Goal: Use online tool/utility: Utilize a website feature to perform a specific function

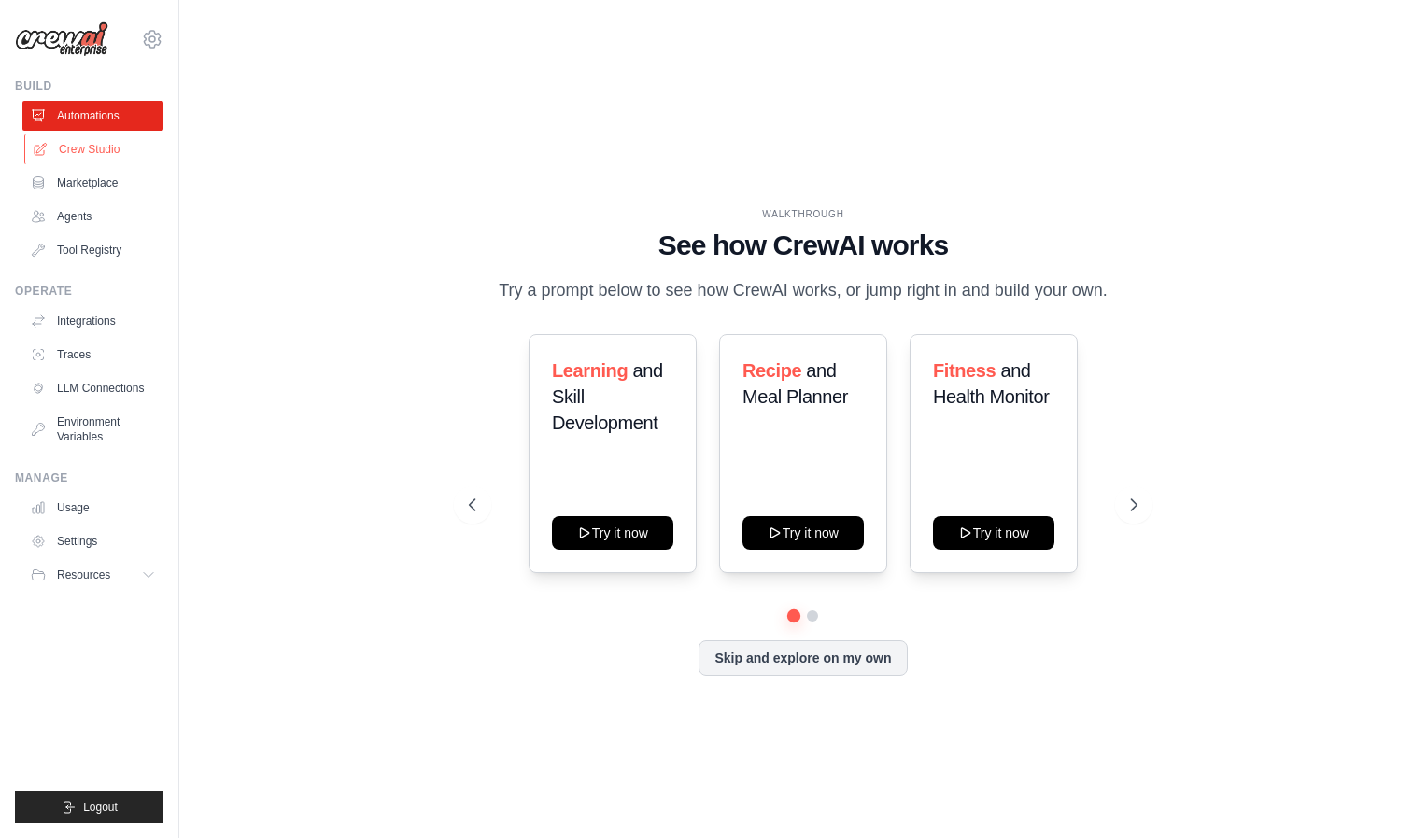
click at [63, 150] on link "Crew Studio" at bounding box center [94, 149] width 141 height 30
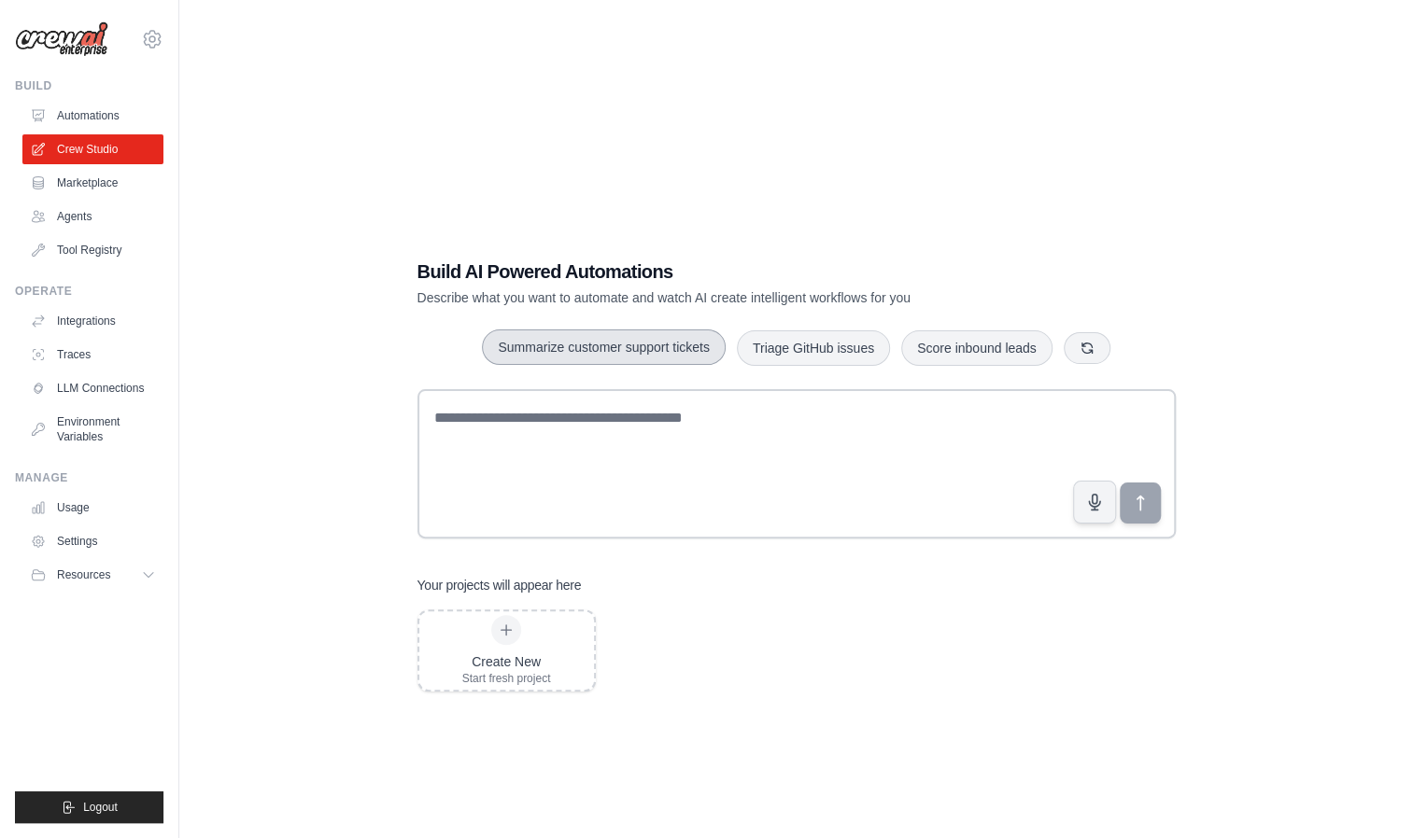
click at [540, 330] on button "Summarize customer support tickets" at bounding box center [603, 347] width 243 height 35
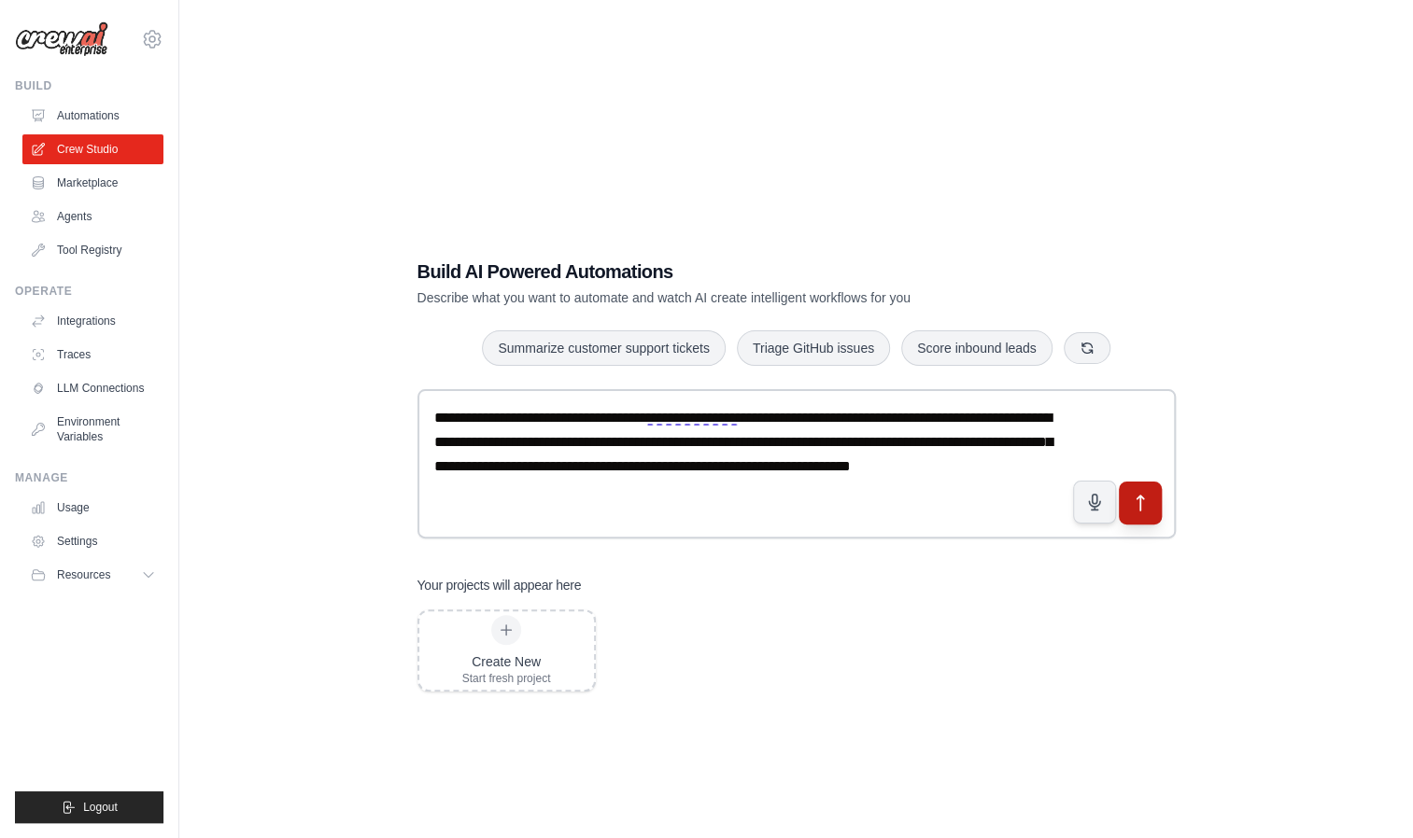
click at [1132, 494] on icon "submit" at bounding box center [1140, 504] width 20 height 20
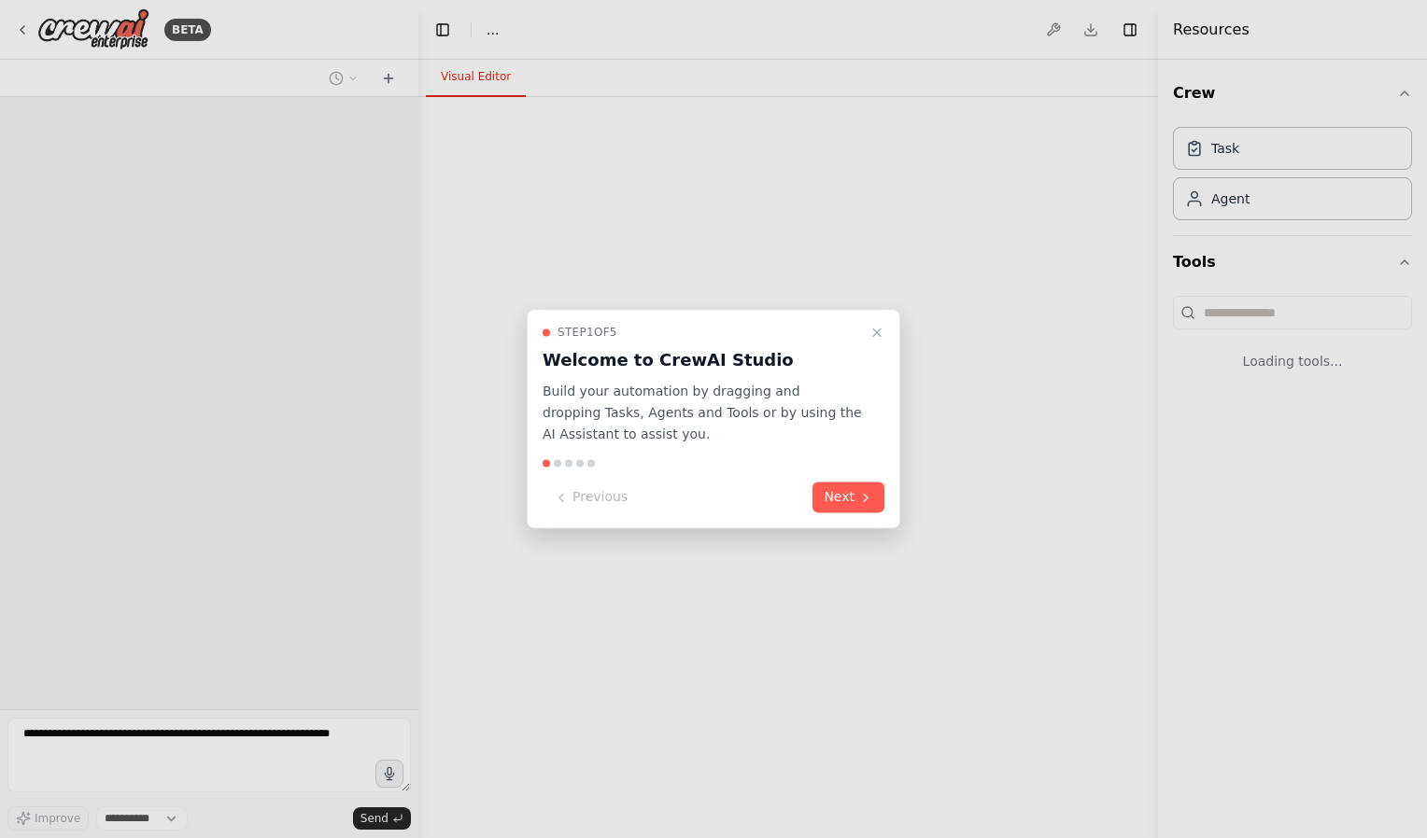
select select "****"
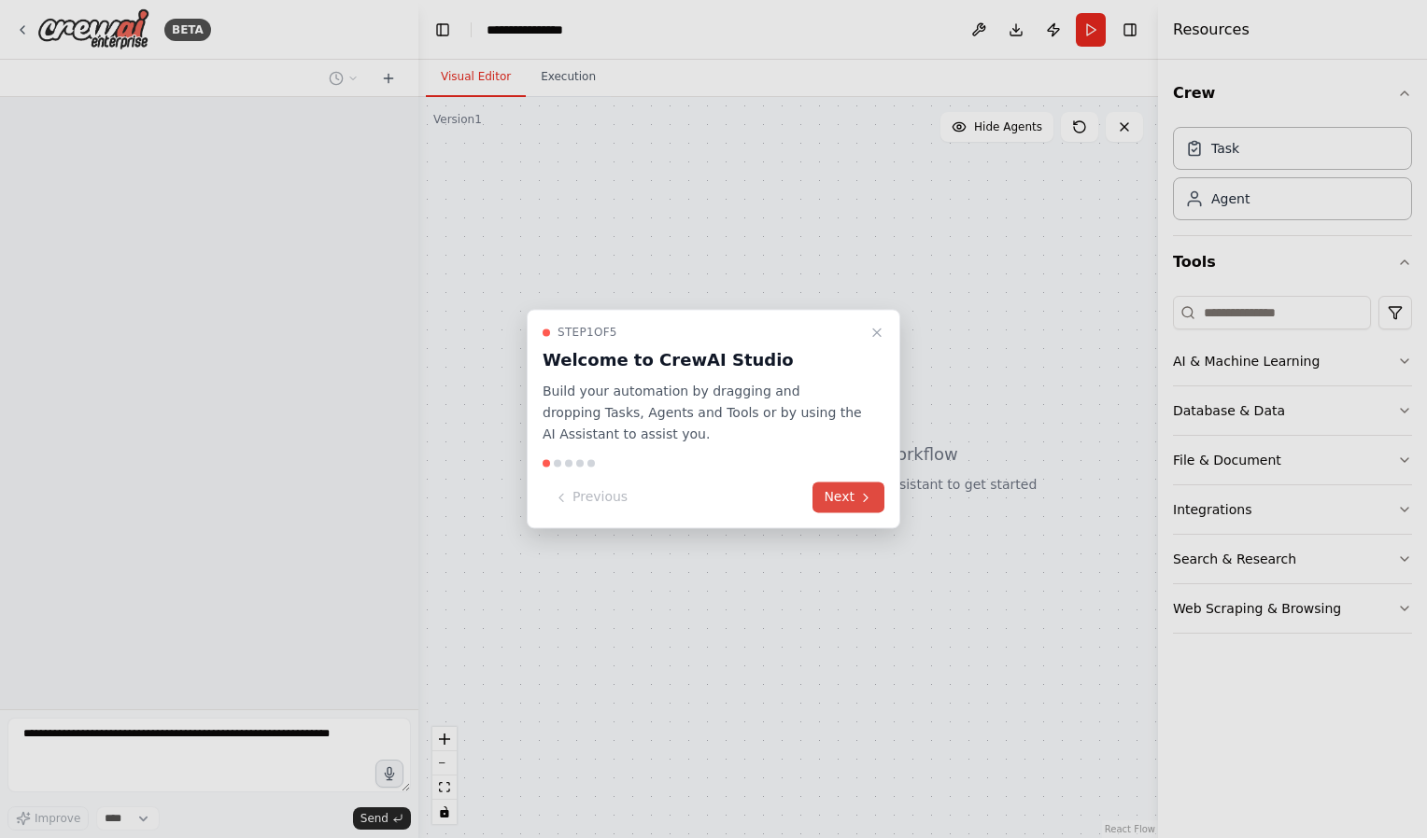
click at [855, 499] on button "Next" at bounding box center [848, 498] width 72 height 31
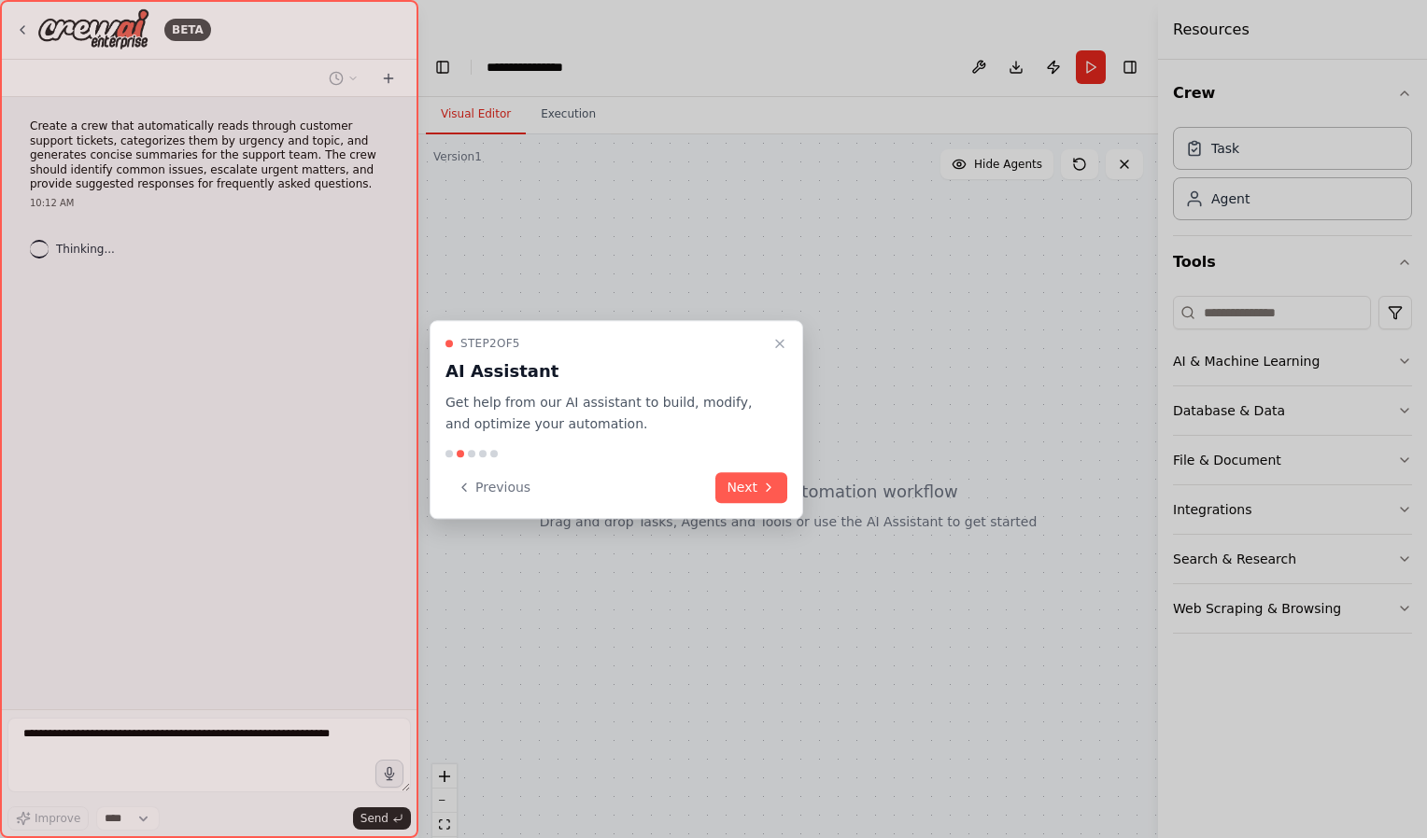
click at [754, 502] on button "Next" at bounding box center [751, 487] width 72 height 31
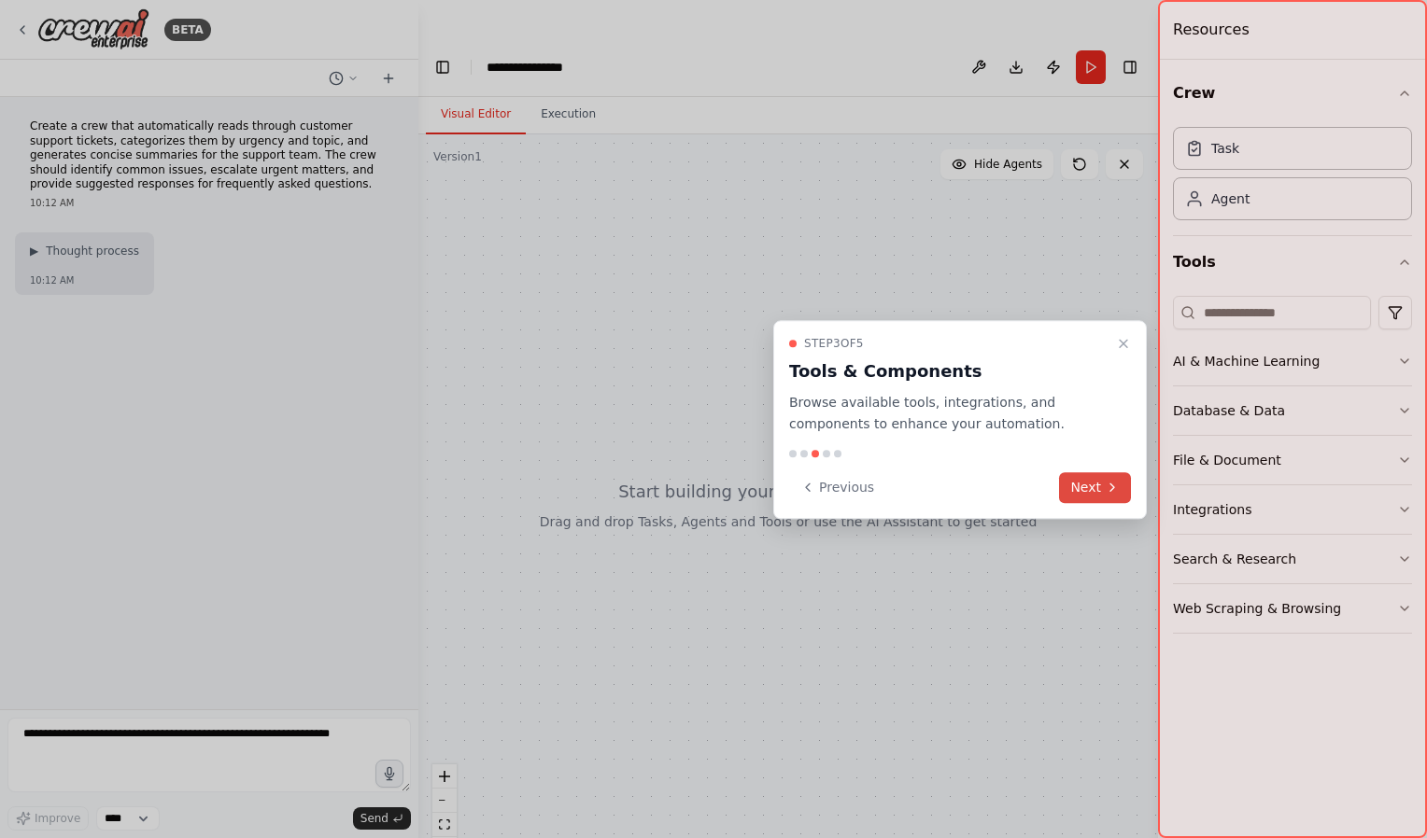
click at [1079, 491] on button "Next" at bounding box center [1095, 487] width 72 height 31
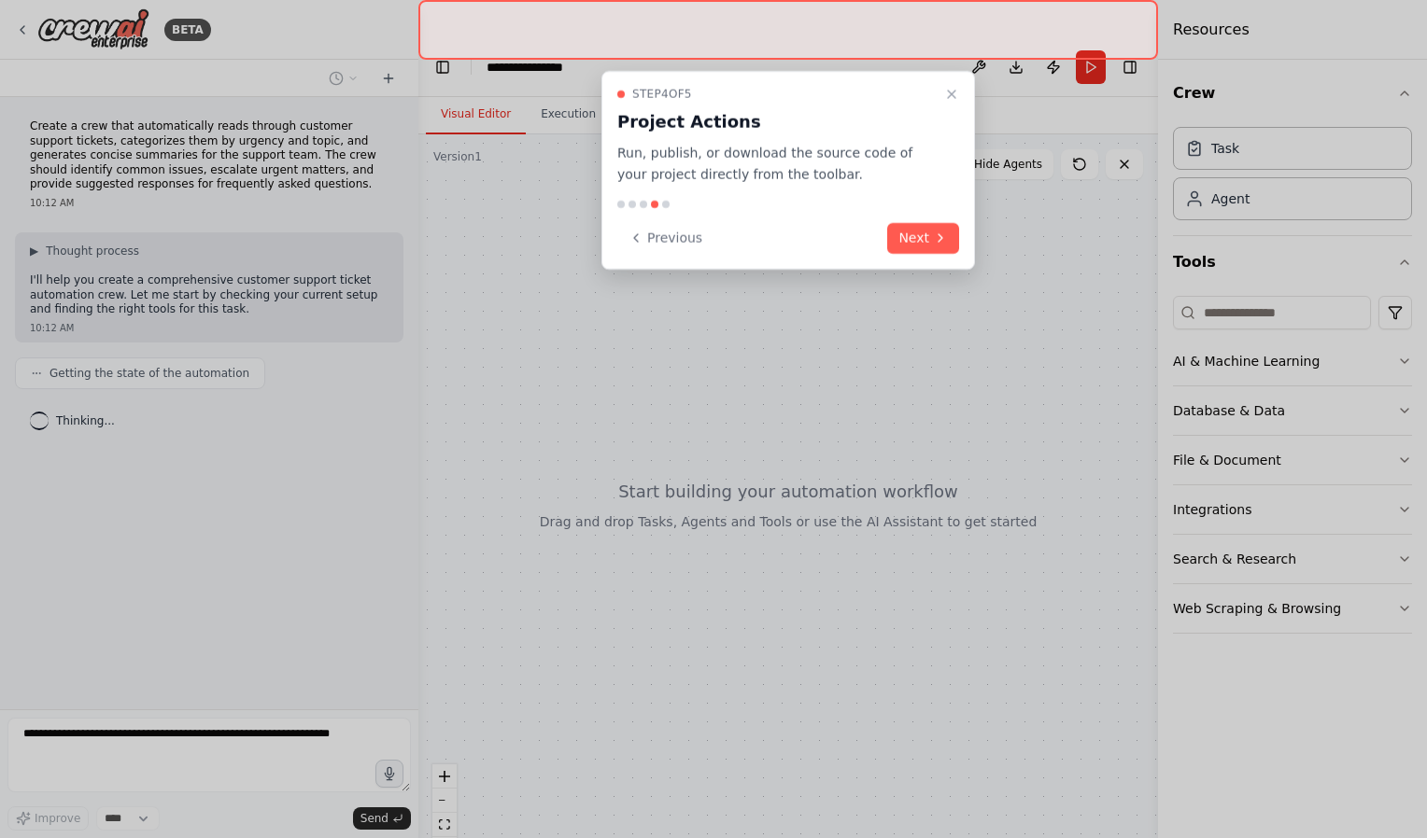
click at [928, 256] on div "Step 4 of 5 Project Actions Run, publish, or download the source code of your p…" at bounding box center [787, 170] width 373 height 199
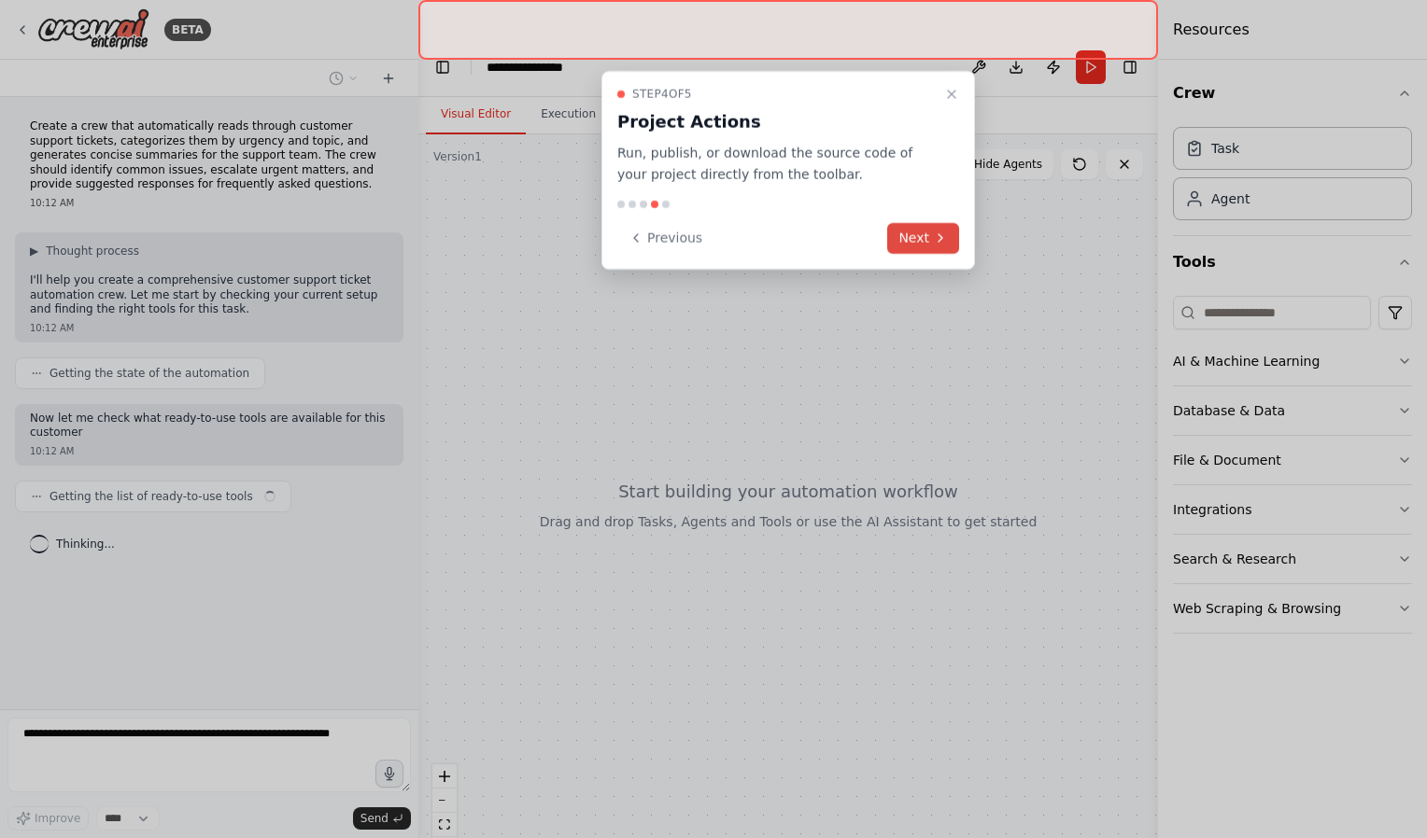
click at [918, 244] on button "Next" at bounding box center [923, 238] width 72 height 31
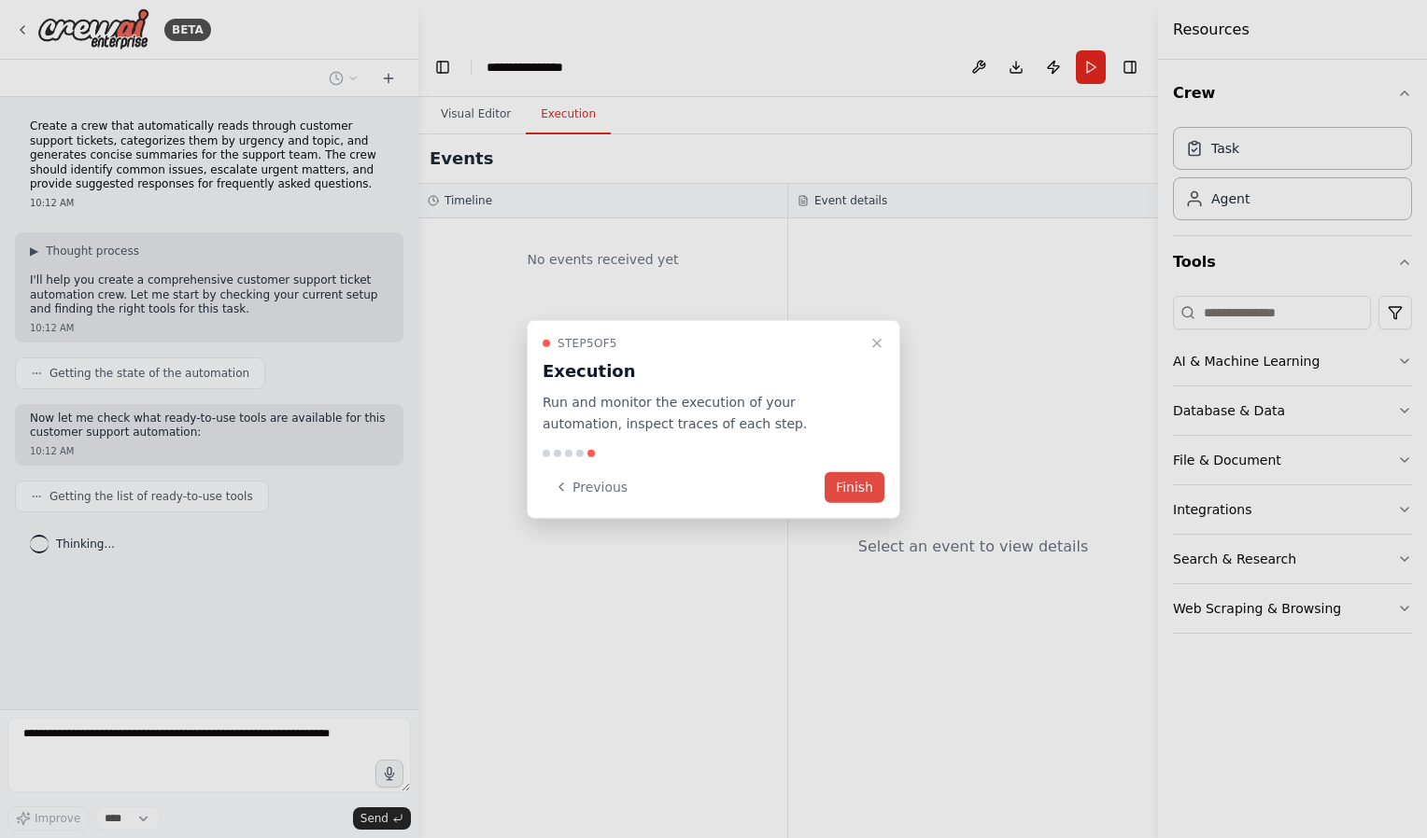
click at [848, 485] on button "Finish" at bounding box center [854, 486] width 60 height 31
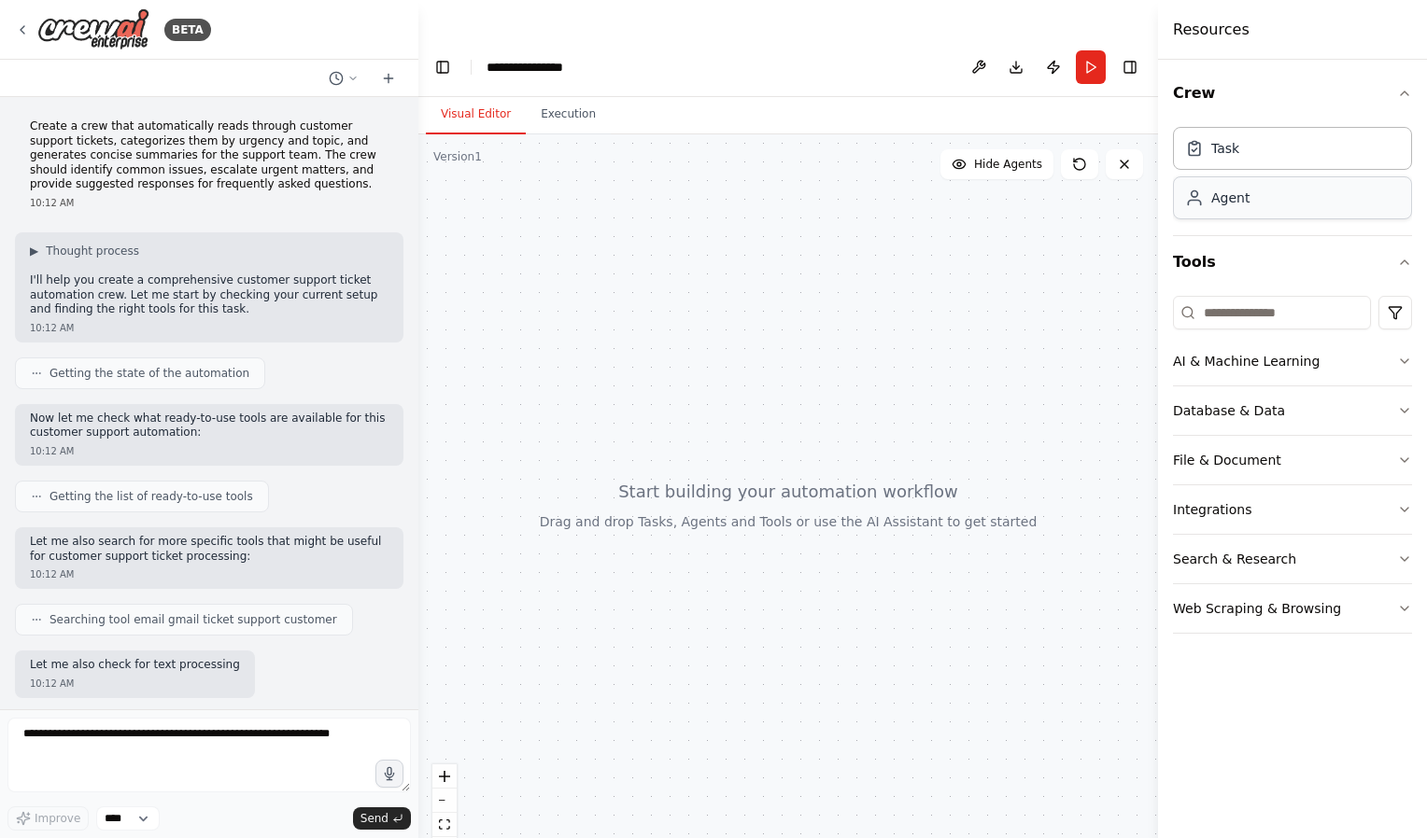
scroll to position [93, 0]
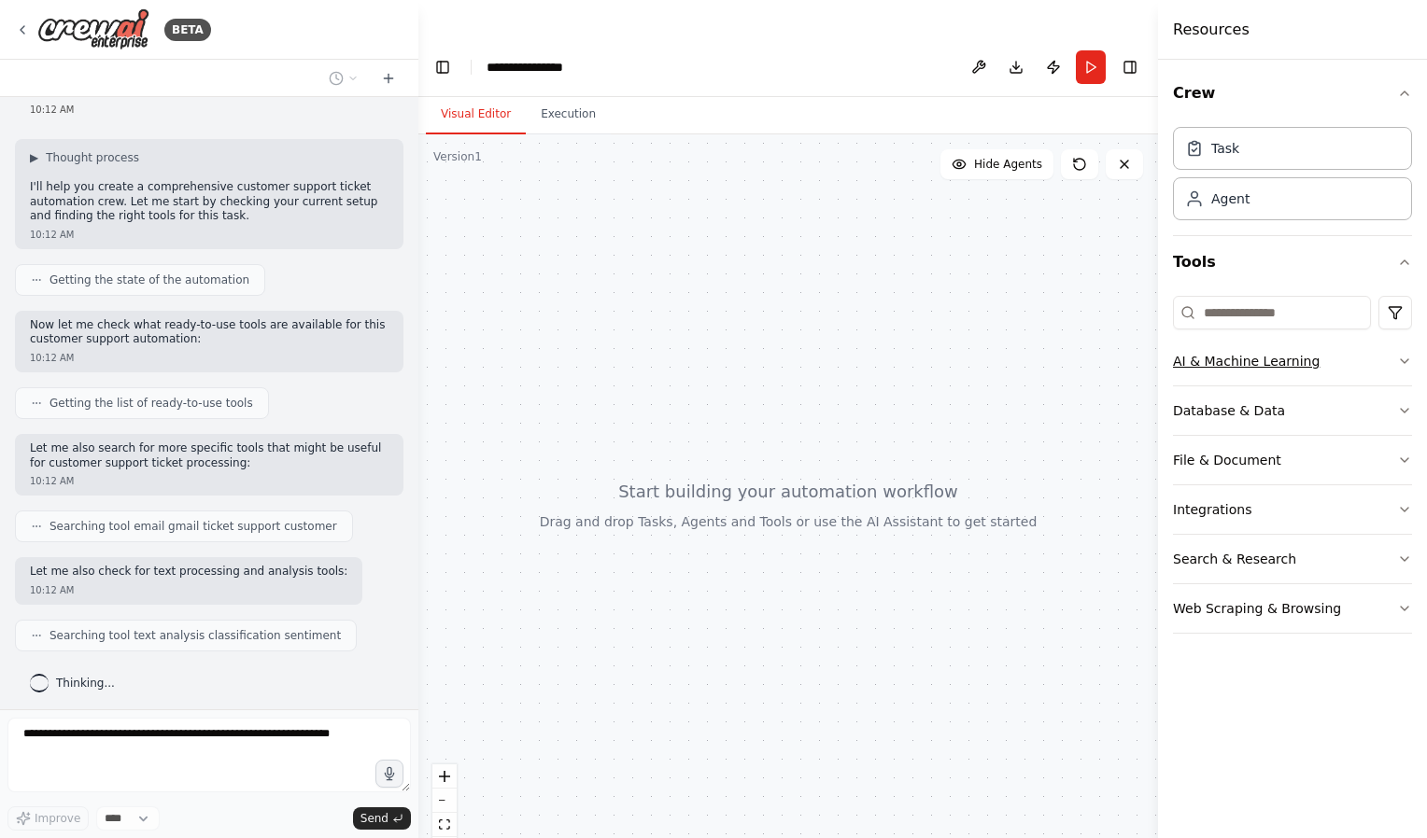
click at [1244, 366] on button "AI & Machine Learning" at bounding box center [1292, 361] width 239 height 49
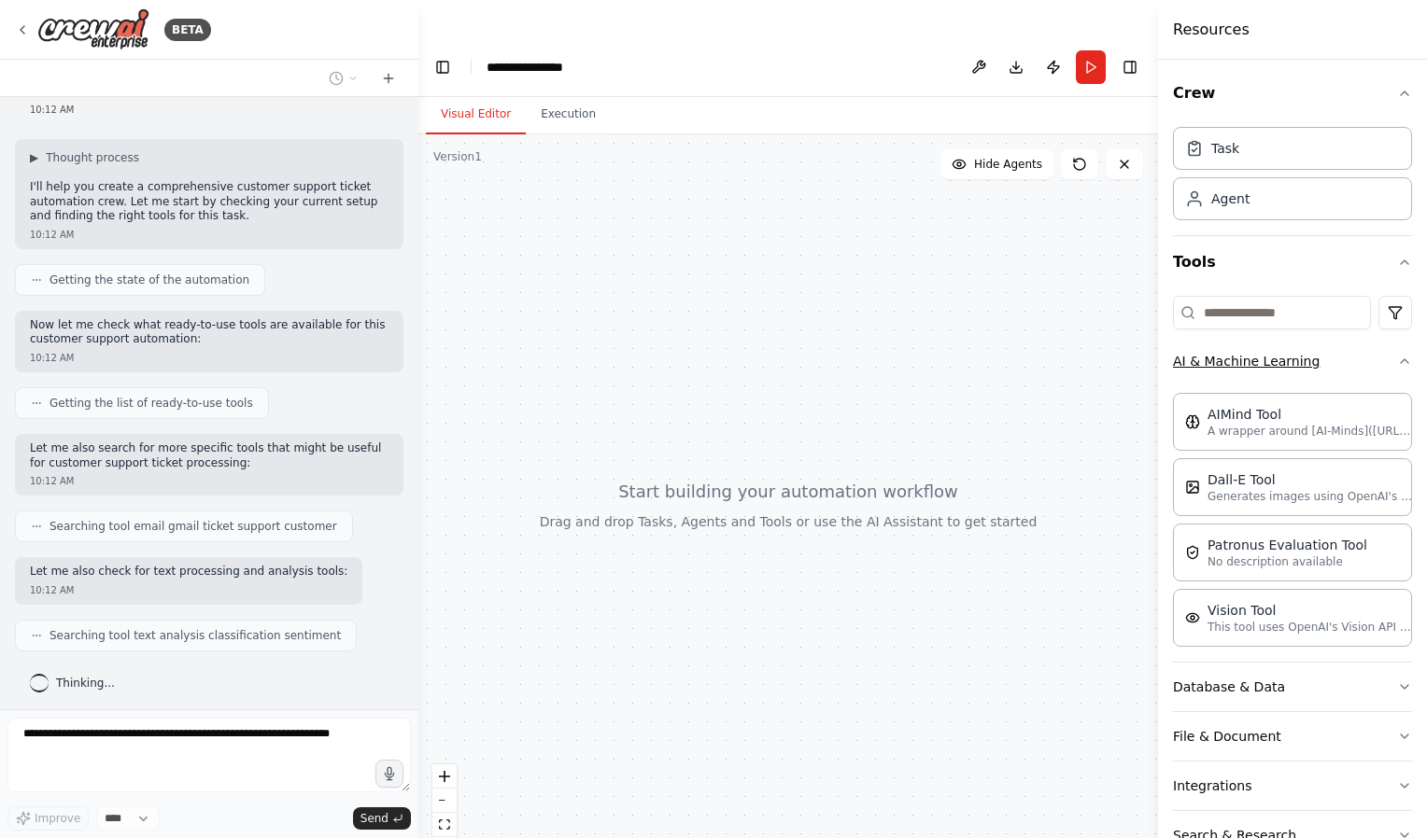
click at [1301, 368] on button "AI & Machine Learning" at bounding box center [1292, 361] width 239 height 49
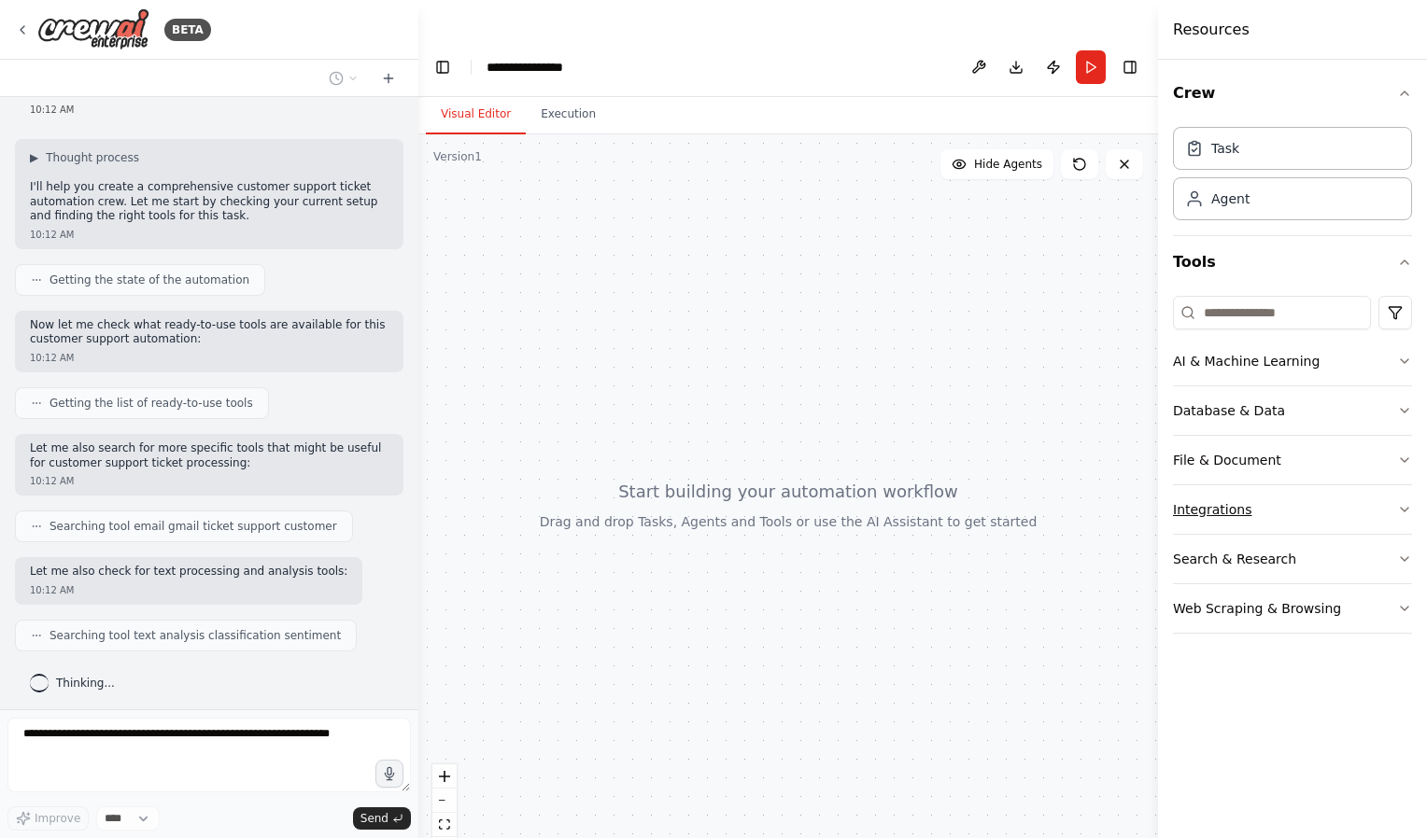
click at [1281, 500] on button "Integrations" at bounding box center [1292, 509] width 239 height 49
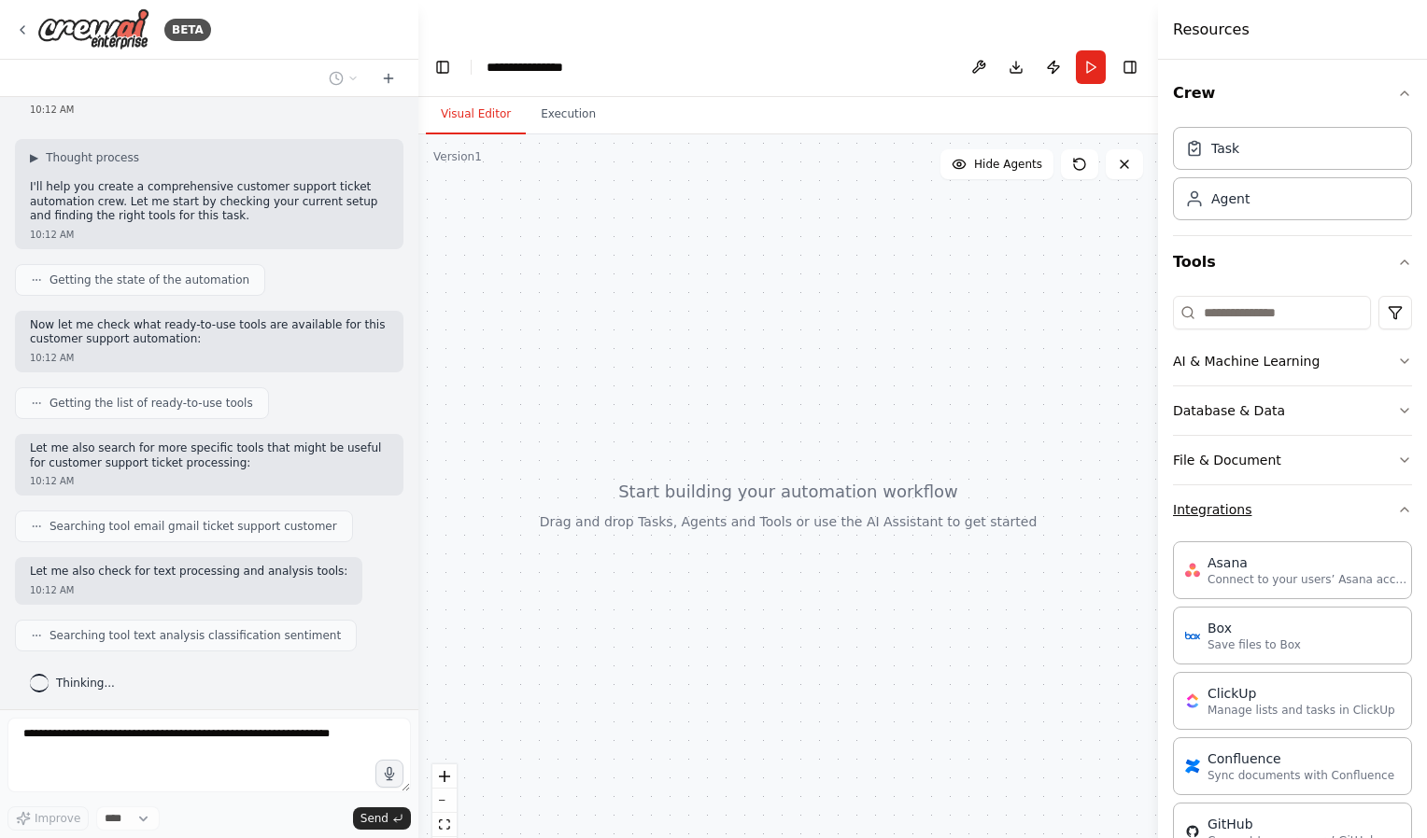
click at [1281, 500] on button "Integrations" at bounding box center [1292, 509] width 239 height 49
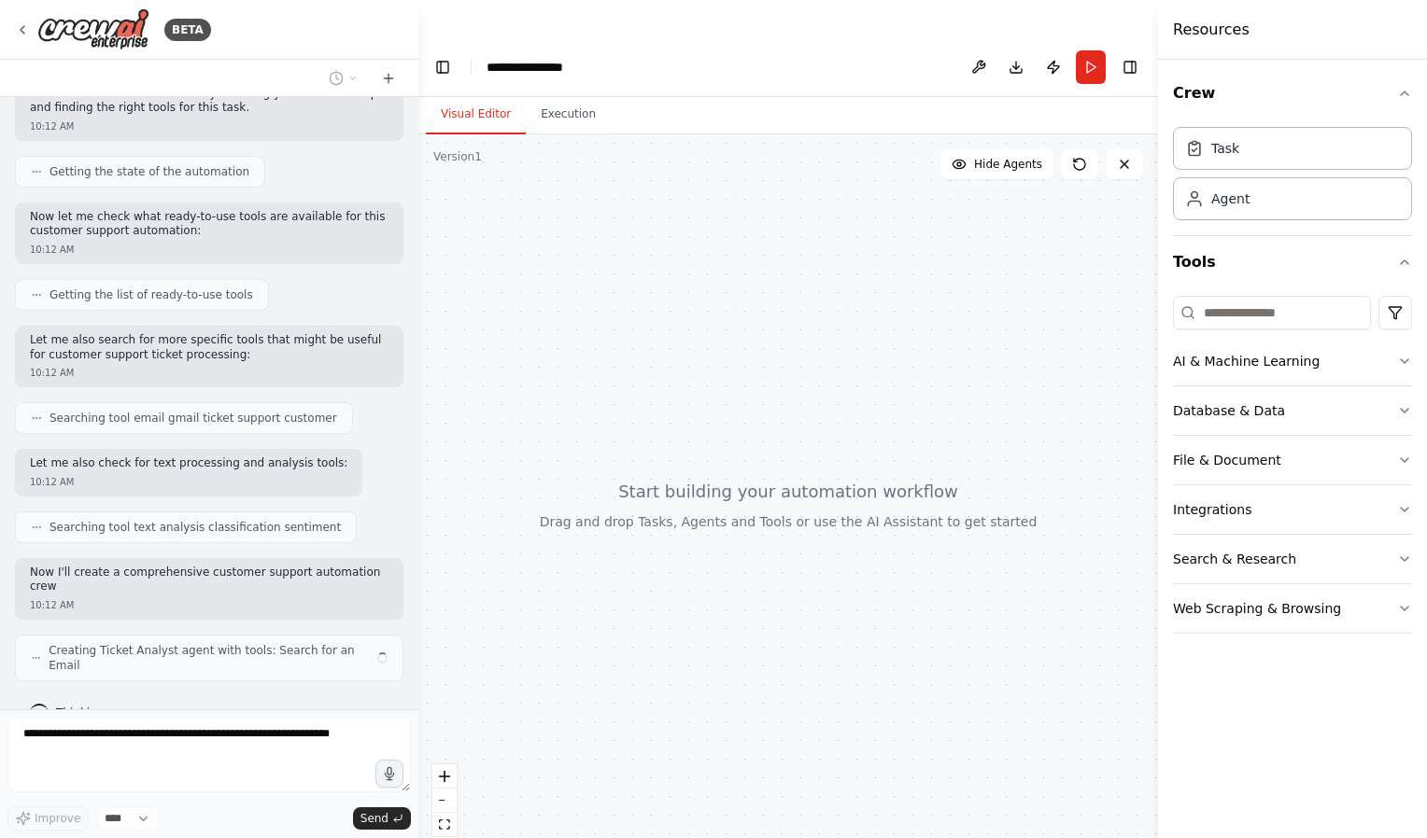
scroll to position [217, 0]
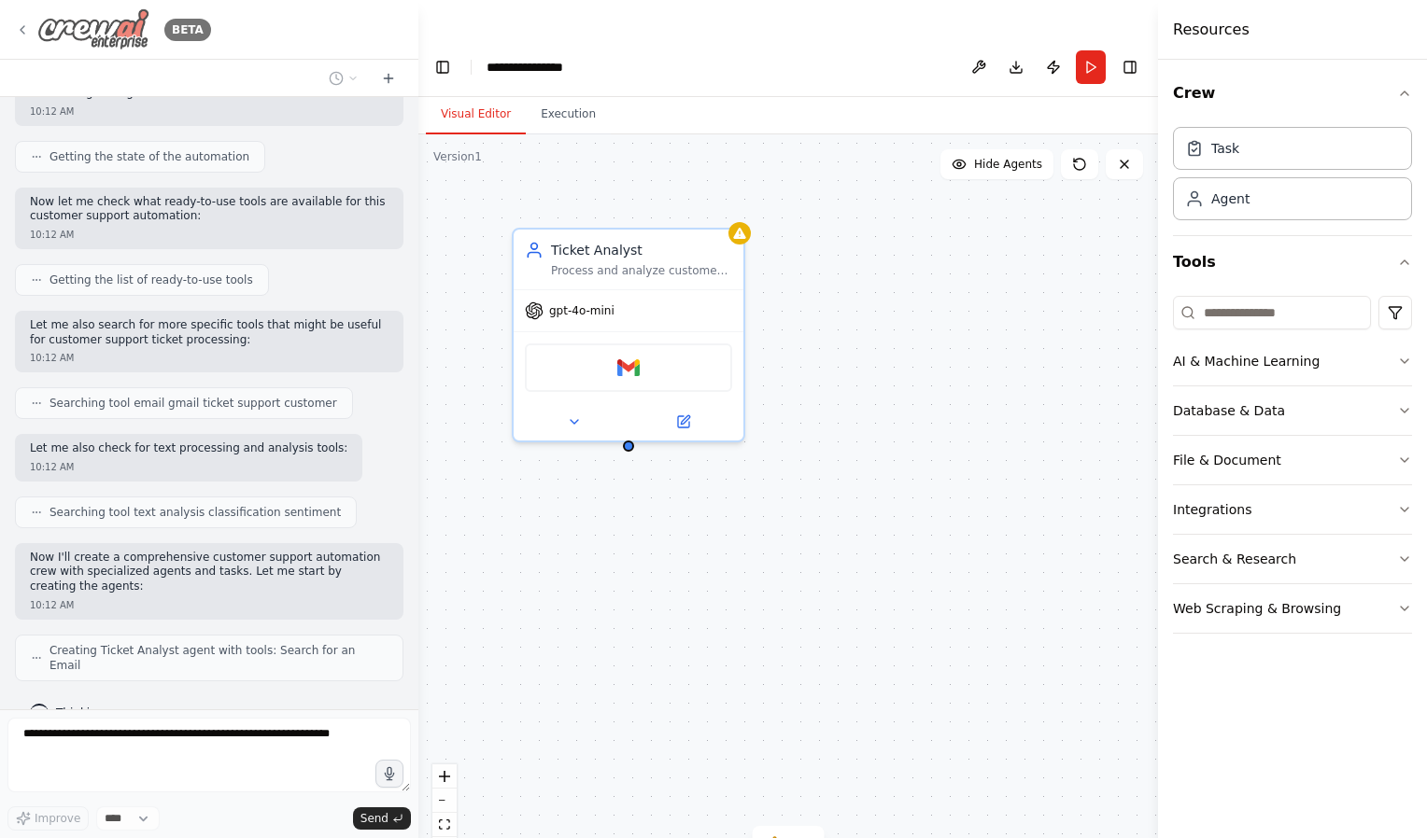
click at [19, 35] on icon at bounding box center [22, 29] width 15 height 15
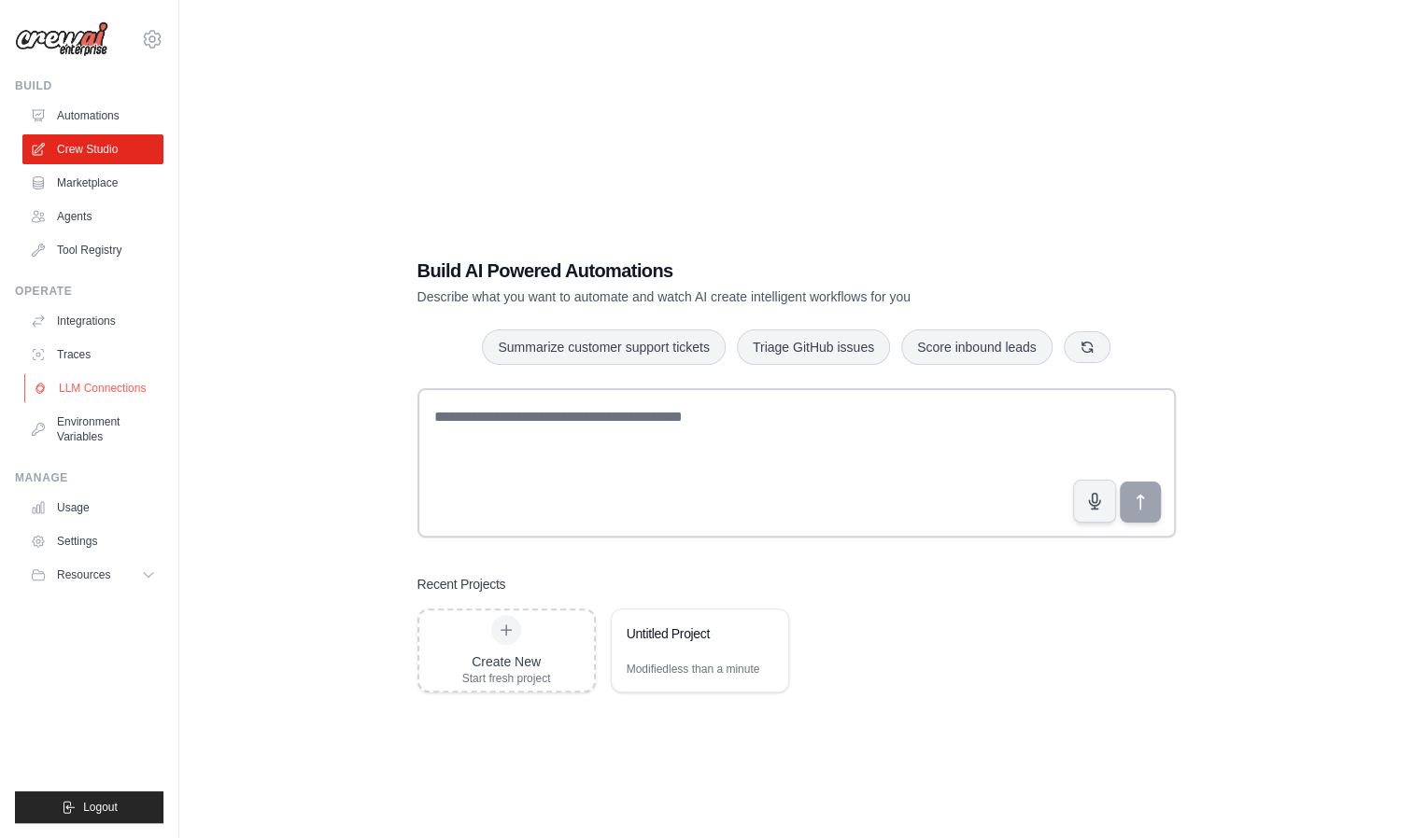
click at [104, 382] on link "LLM Connections" at bounding box center [94, 388] width 141 height 30
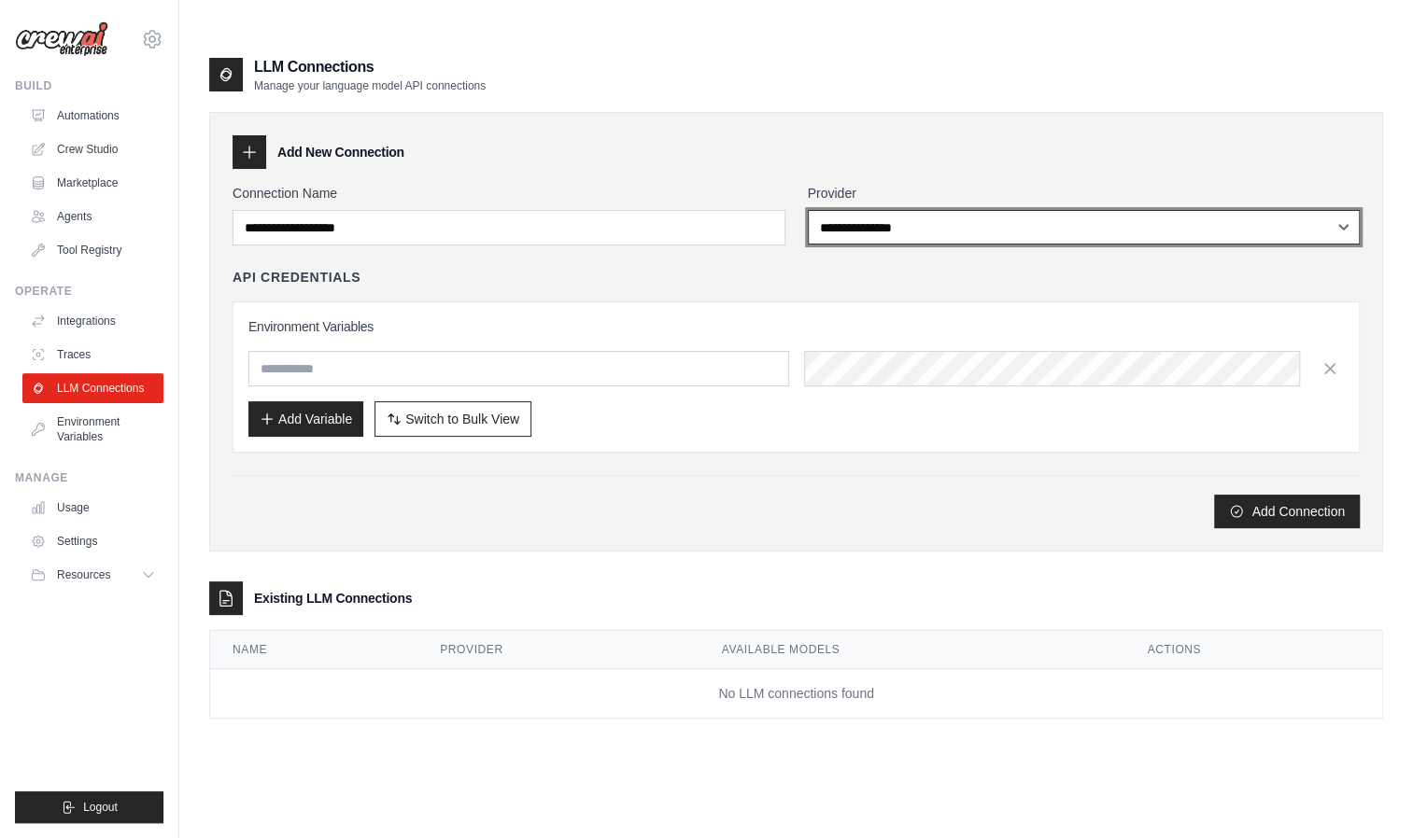
click at [865, 210] on select "**********" at bounding box center [1084, 227] width 553 height 35
select select "*****"
click at [808, 210] on select "**********" at bounding box center [1084, 227] width 553 height 35
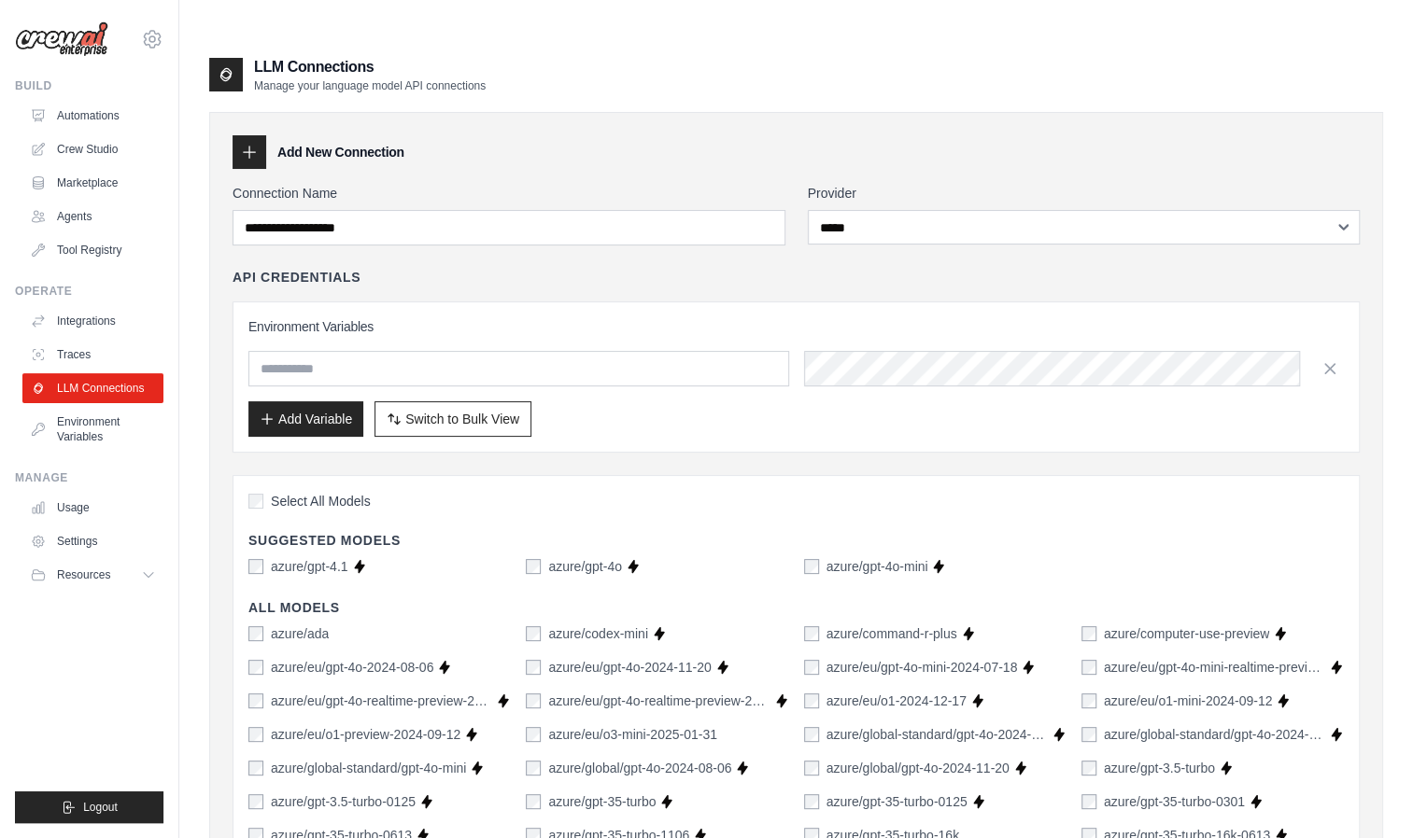
click at [700, 302] on div "Environment Variables Add Variable Switch to Bulk View Switch to Table View" at bounding box center [795, 377] width 1127 height 151
